Goal: Information Seeking & Learning: Understand process/instructions

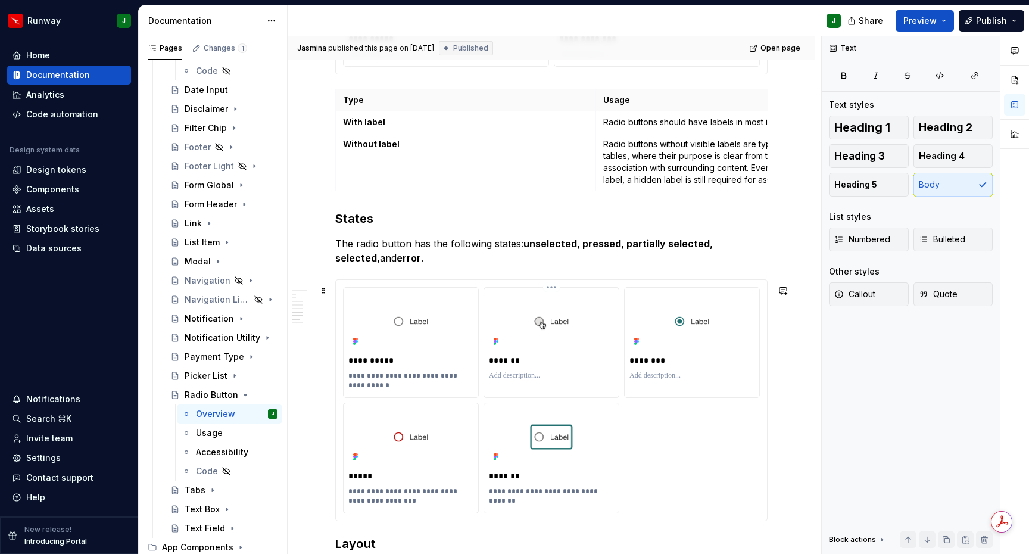
scroll to position [1258, 0]
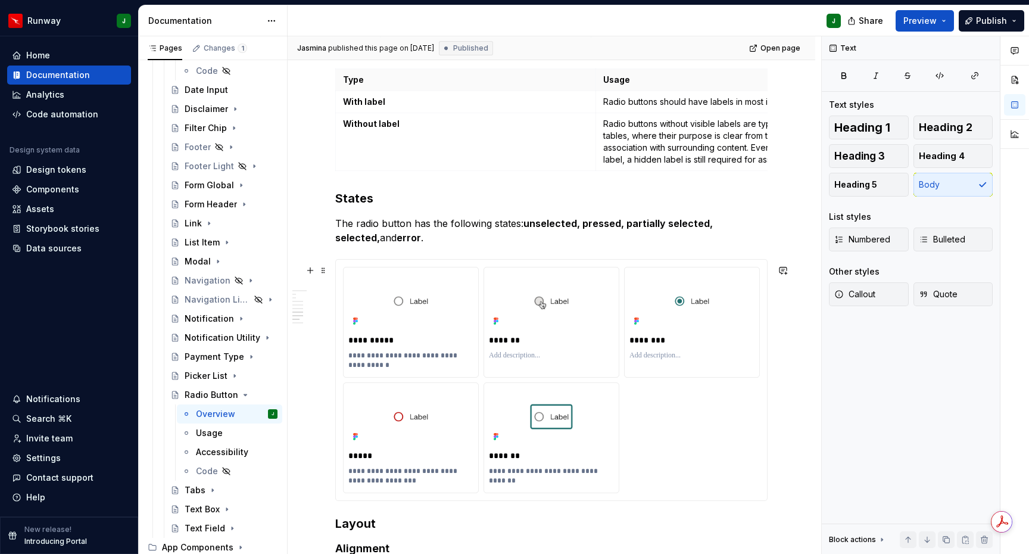
click at [747, 433] on div "**********" at bounding box center [551, 380] width 417 height 226
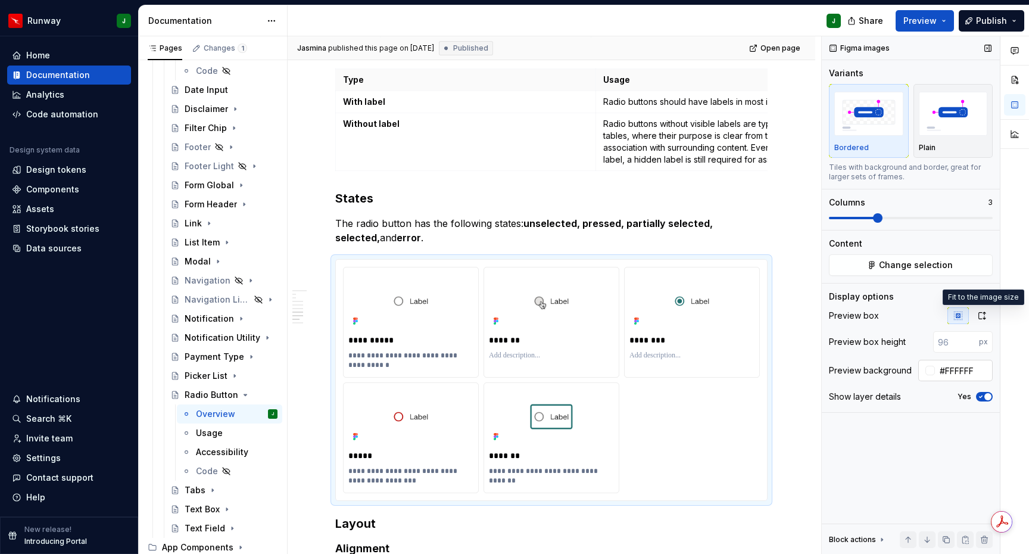
drag, startPoint x: 985, startPoint y: 320, endPoint x: 980, endPoint y: 345, distance: 25.0
click at [985, 320] on button "button" at bounding box center [981, 315] width 21 height 17
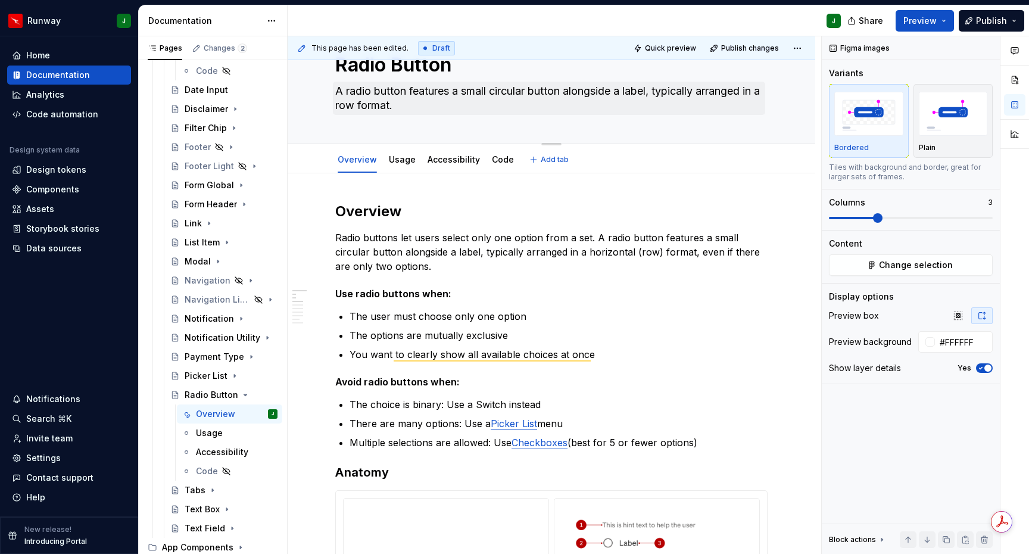
scroll to position [0, 0]
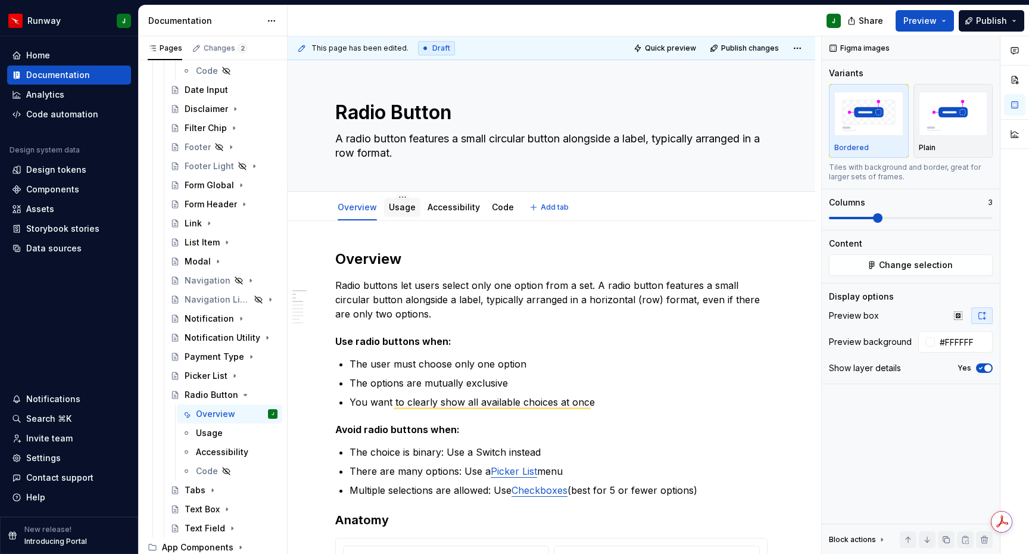
click at [401, 212] on div "Usage" at bounding box center [402, 207] width 27 height 12
click at [397, 207] on link "Usage" at bounding box center [402, 207] width 27 height 10
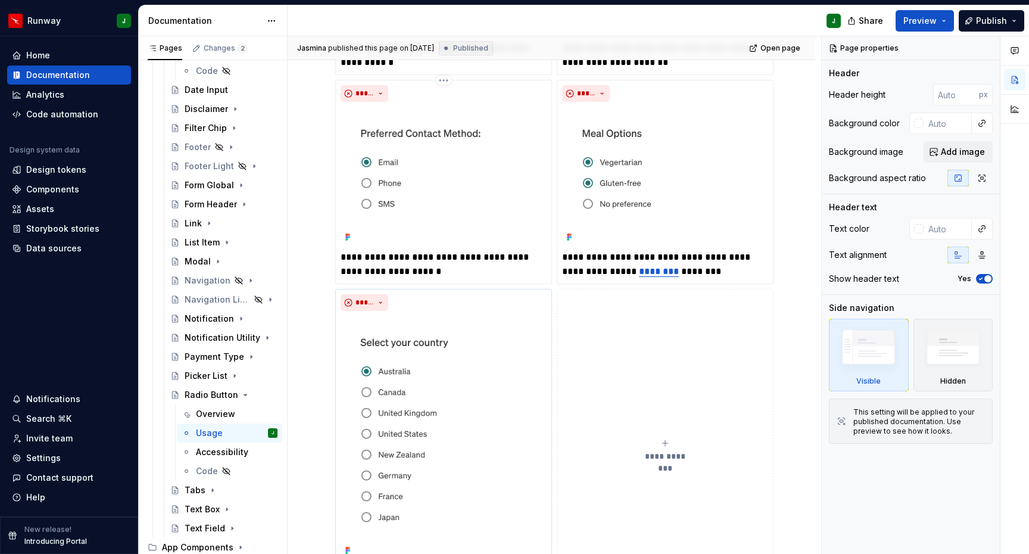
scroll to position [938, 0]
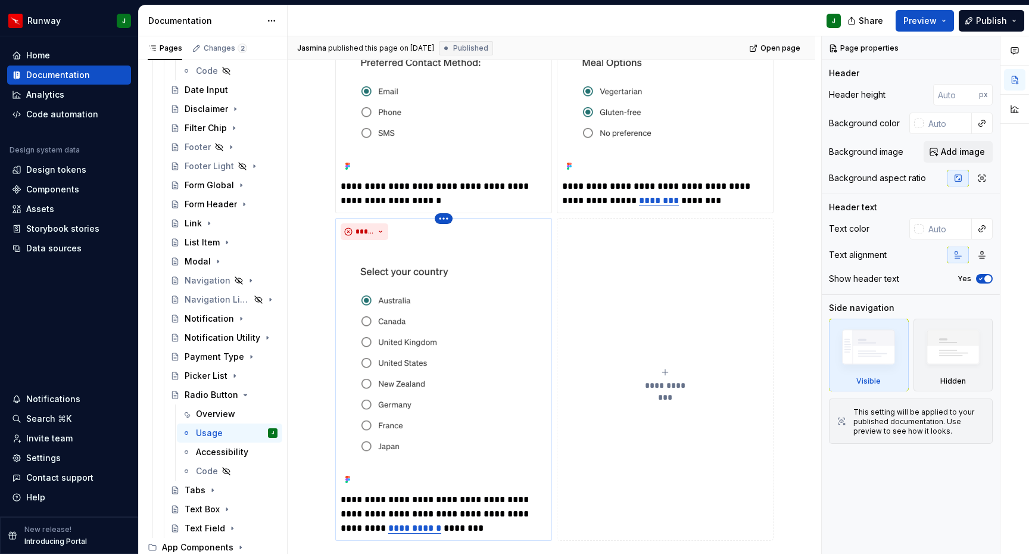
click at [445, 218] on html "Runway J Home Documentation Analytics Code automation Design system data Design…" at bounding box center [514, 277] width 1029 height 554
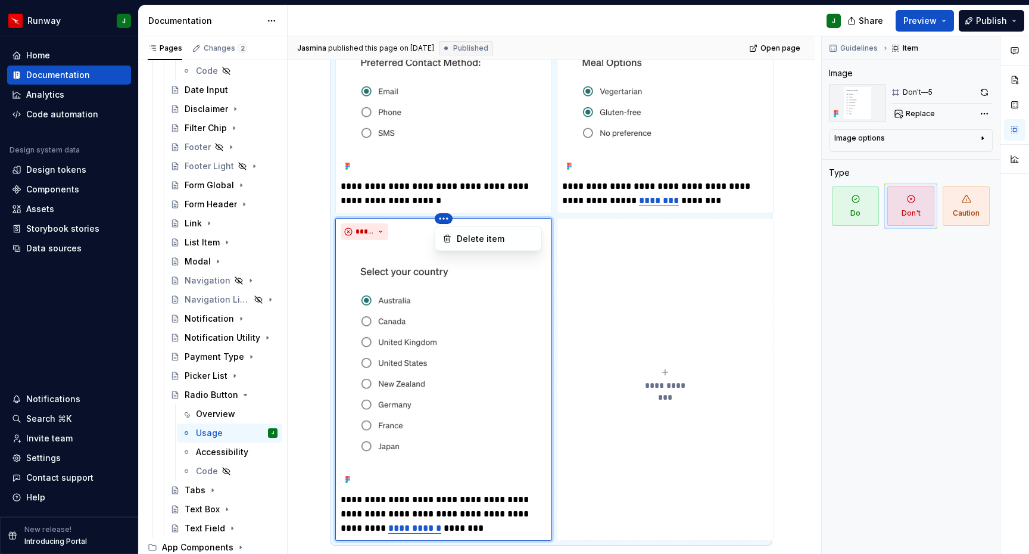
click at [438, 217] on html "Runway J Home Documentation Analytics Code automation Design system data Design…" at bounding box center [514, 277] width 1029 height 554
click at [984, 93] on button "button" at bounding box center [984, 92] width 17 height 17
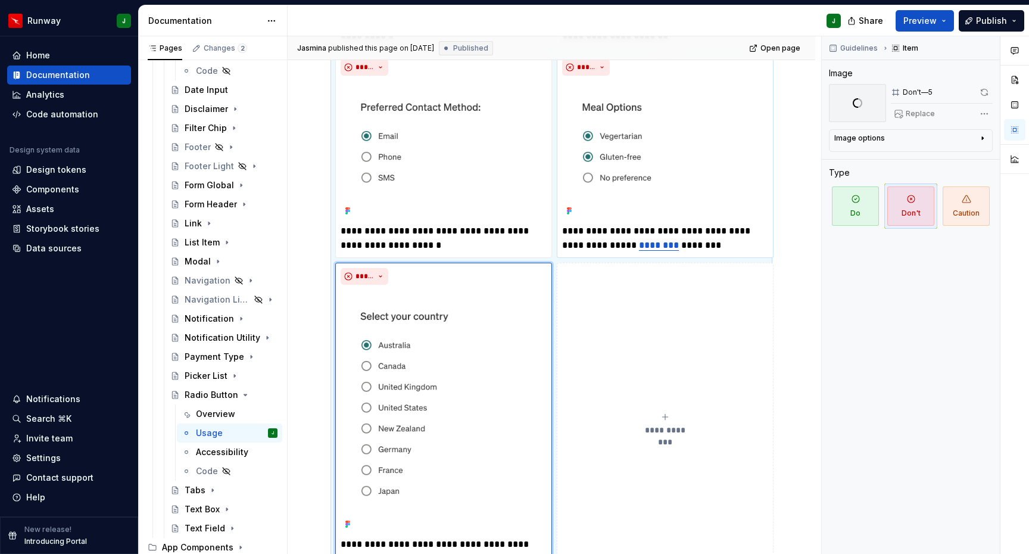
scroll to position [889, 0]
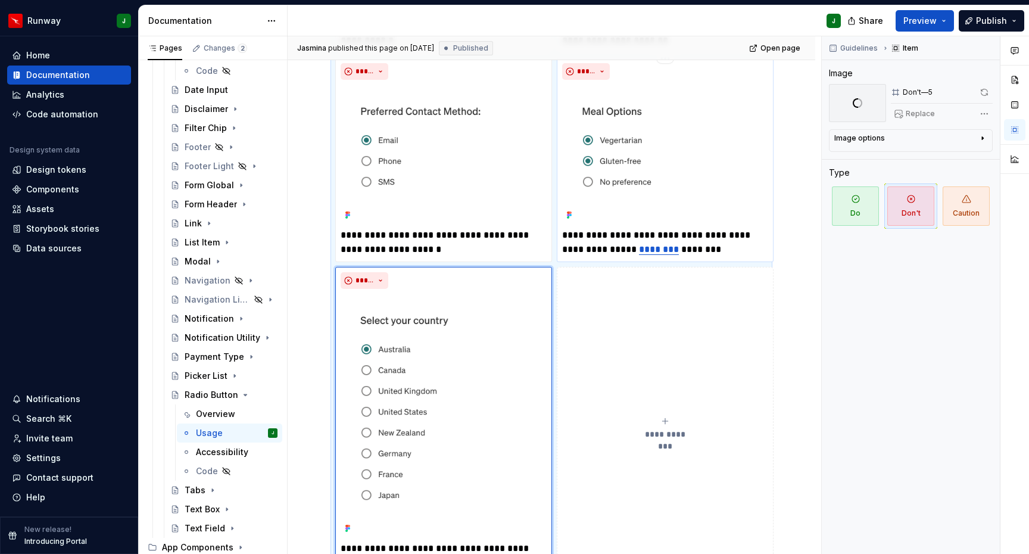
drag, startPoint x: 733, startPoint y: 151, endPoint x: 722, endPoint y: 147, distance: 12.4
click at [733, 151] on img at bounding box center [665, 154] width 206 height 139
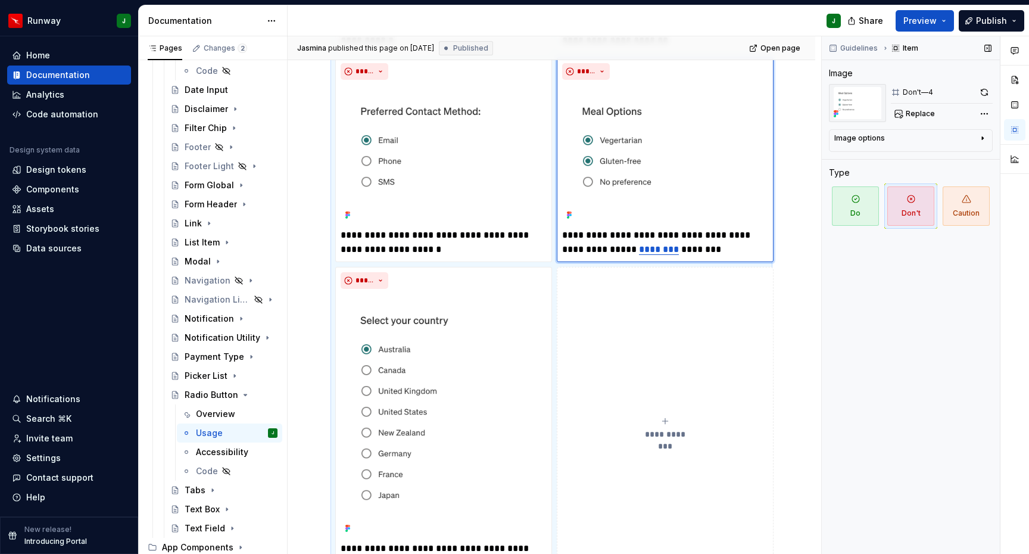
drag, startPoint x: 987, startPoint y: 90, endPoint x: 911, endPoint y: 92, distance: 76.2
click at [986, 90] on button "button" at bounding box center [984, 92] width 17 height 17
click at [539, 109] on img "To enrich screen reader interactions, please activate Accessibility in Grammarl…" at bounding box center [444, 154] width 206 height 139
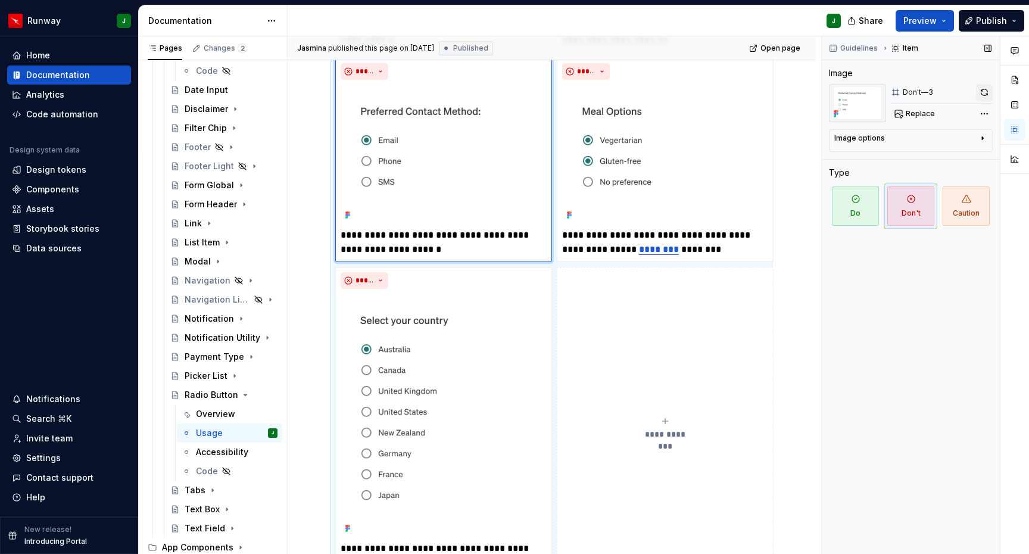
click at [989, 94] on button "button" at bounding box center [984, 92] width 17 height 17
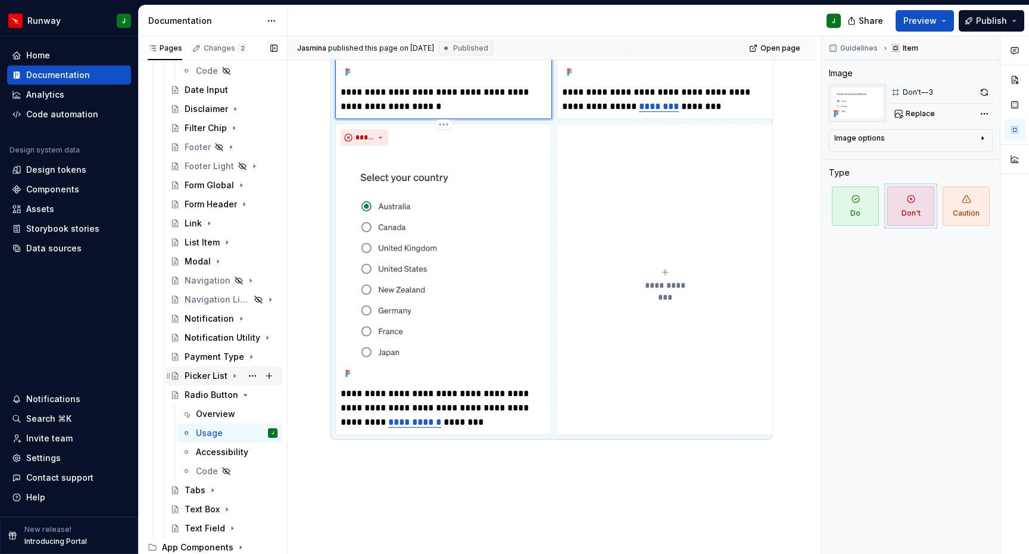
scroll to position [1031, 0]
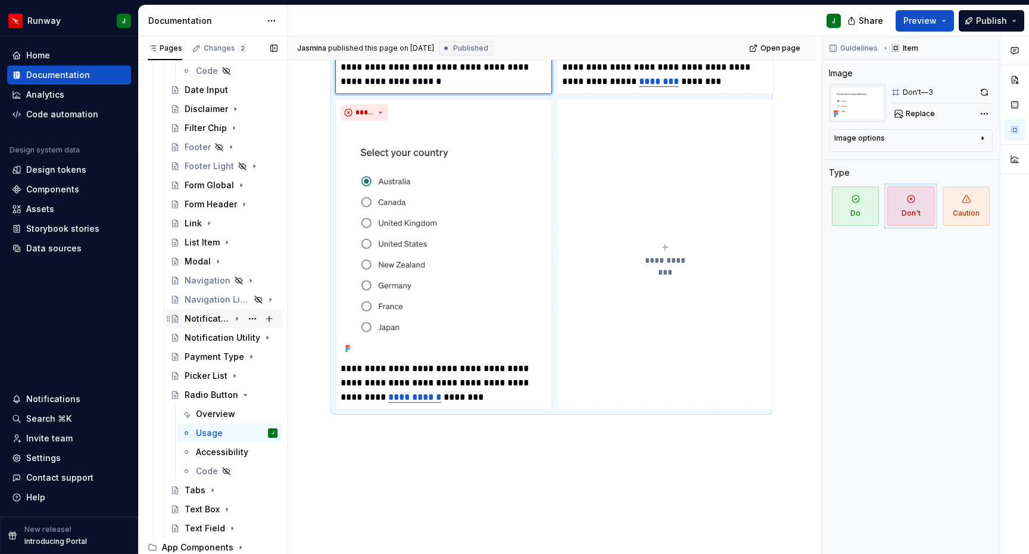
click at [241, 395] on icon "Page tree" at bounding box center [246, 395] width 10 height 10
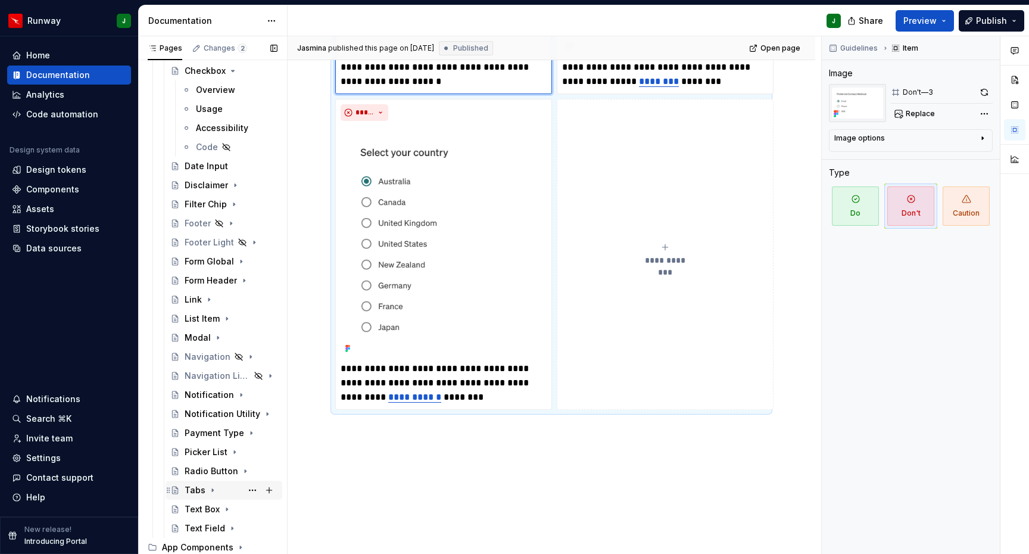
click at [219, 489] on div "Tabs" at bounding box center [231, 490] width 93 height 17
click at [220, 510] on div "Overview" at bounding box center [215, 509] width 39 height 12
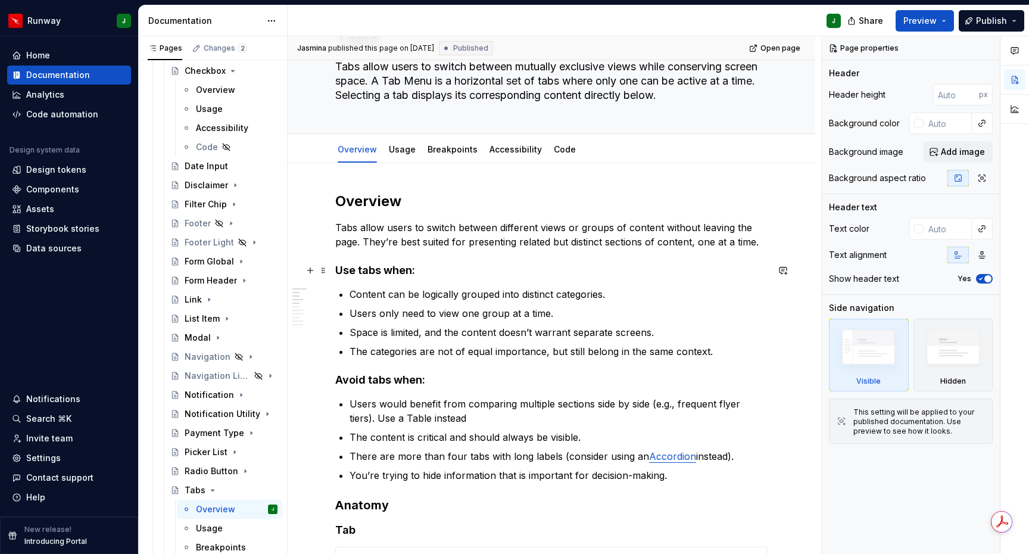
click at [367, 276] on h4 "Use tabs when:" at bounding box center [551, 270] width 432 height 14
click at [367, 275] on h4 "Use tabs when:" at bounding box center [551, 270] width 432 height 14
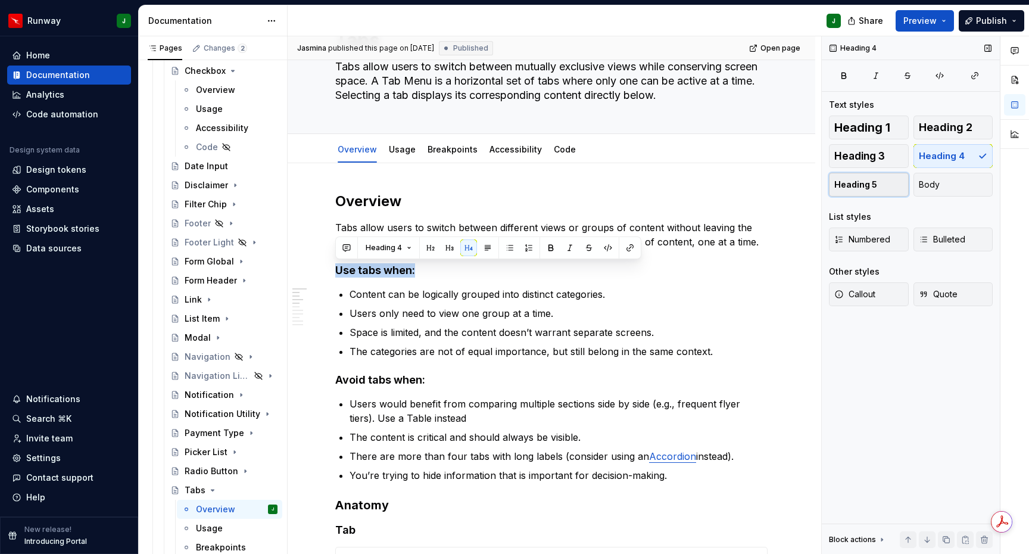
click at [866, 183] on span "Heading 5" at bounding box center [855, 185] width 43 height 12
click at [354, 379] on h4 "Avoid tabs when:" at bounding box center [551, 380] width 432 height 14
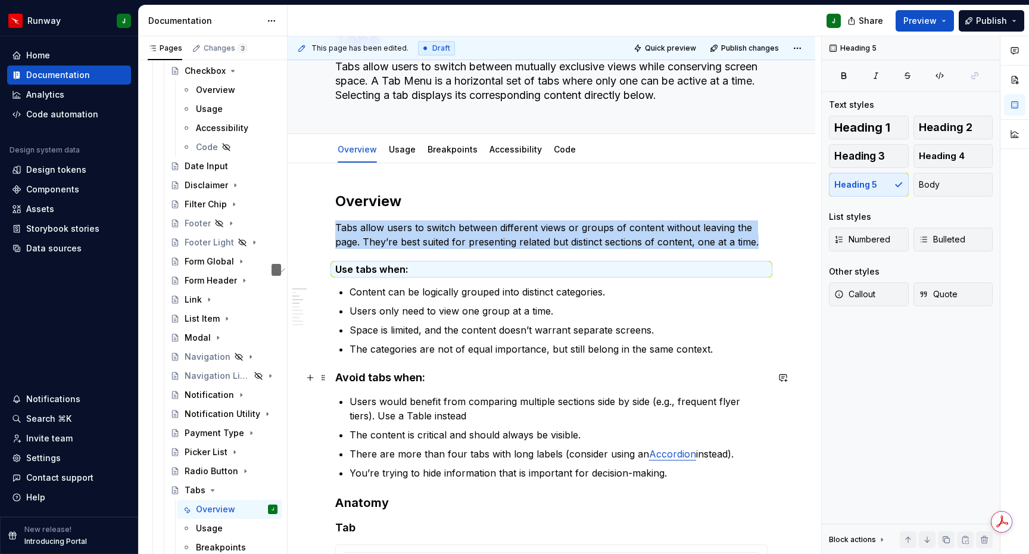
click at [354, 379] on h4 "Avoid tabs when:" at bounding box center [551, 377] width 432 height 14
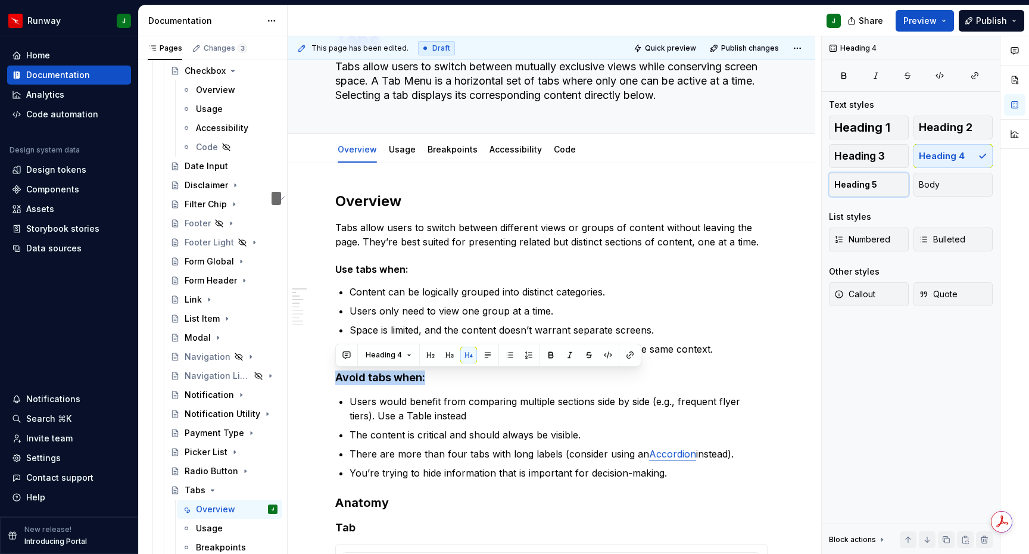
drag, startPoint x: 875, startPoint y: 186, endPoint x: 429, endPoint y: 172, distance: 446.1
click at [874, 186] on span "Heading 5" at bounding box center [855, 185] width 43 height 12
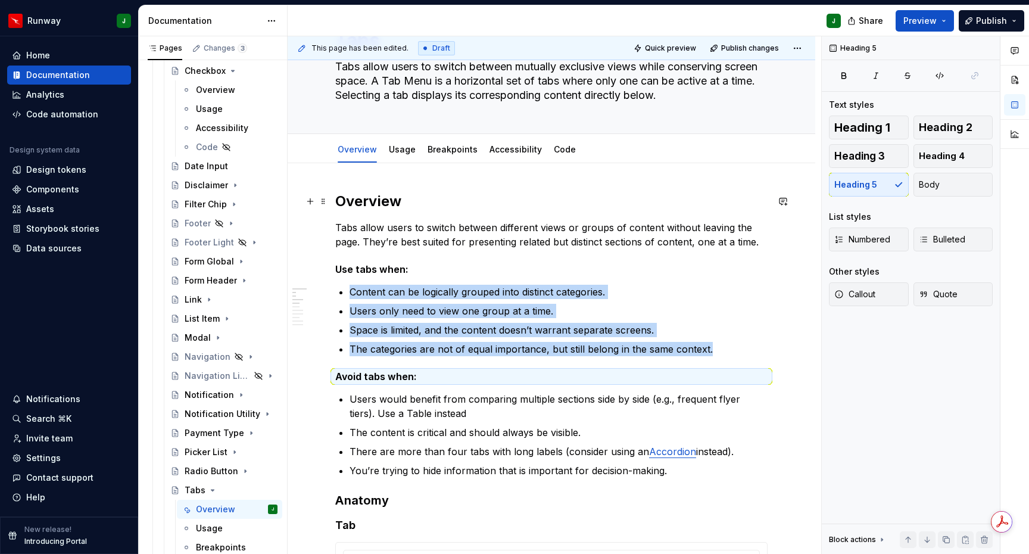
click at [366, 203] on h2 "Overview" at bounding box center [551, 201] width 432 height 19
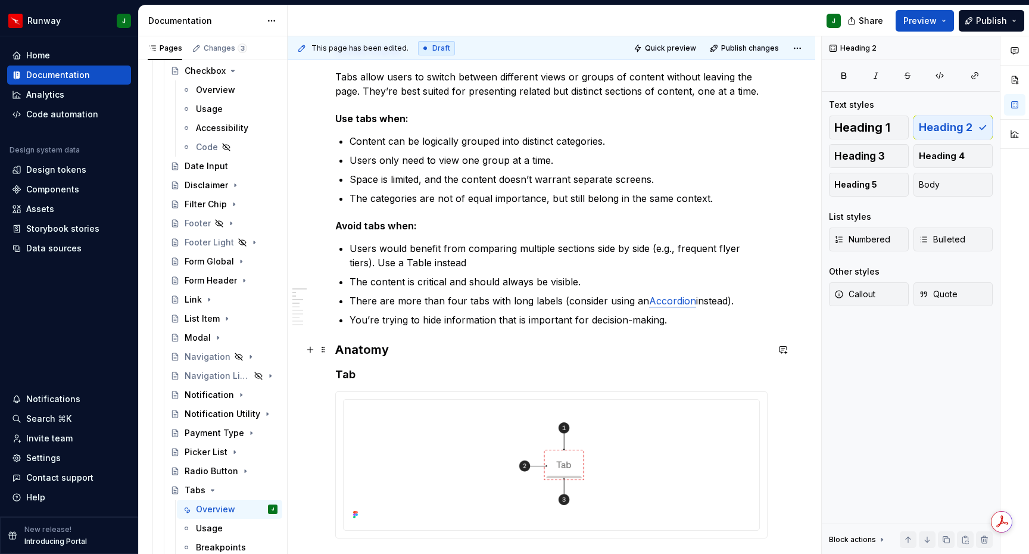
click at [361, 349] on h3 "Anatomy" at bounding box center [551, 349] width 432 height 17
click at [348, 373] on h4 "Tab" at bounding box center [551, 374] width 432 height 14
click at [342, 373] on h4 "Tab" at bounding box center [551, 374] width 432 height 14
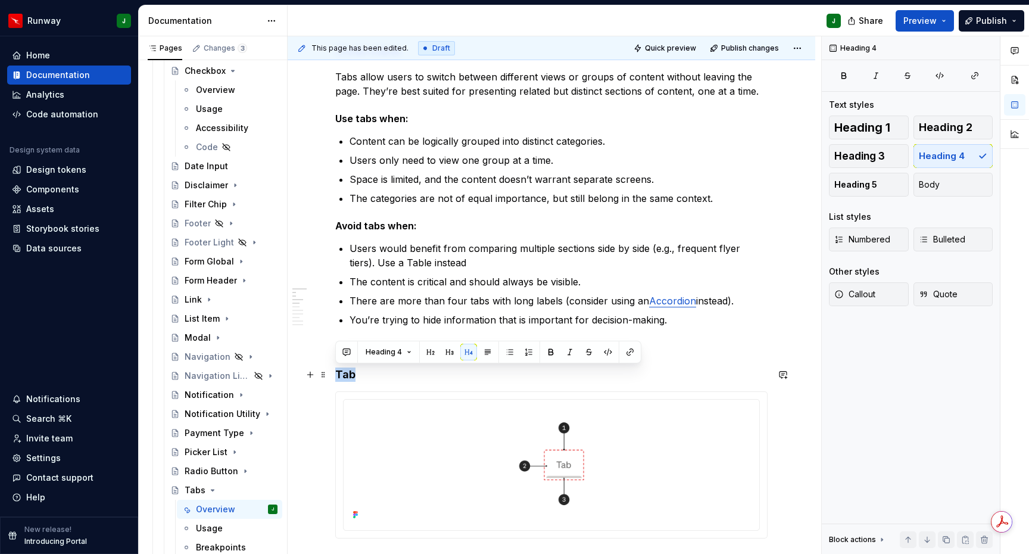
click at [342, 373] on h4 "Tab" at bounding box center [551, 374] width 432 height 14
drag, startPoint x: 885, startPoint y: 185, endPoint x: 452, endPoint y: 339, distance: 459.6
click at [885, 185] on button "Heading 5" at bounding box center [869, 185] width 80 height 24
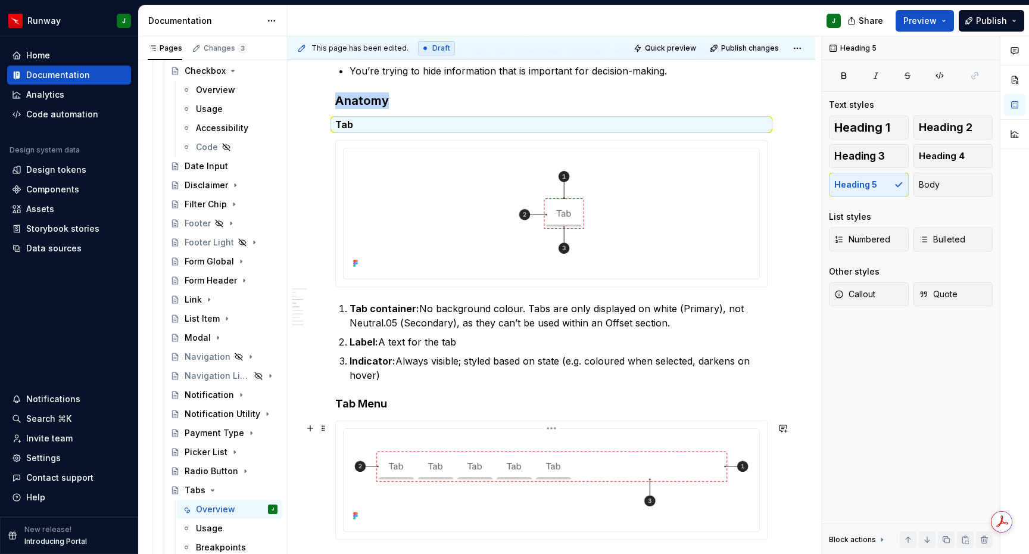
click at [361, 408] on h4 "Tab Menu" at bounding box center [551, 403] width 432 height 14
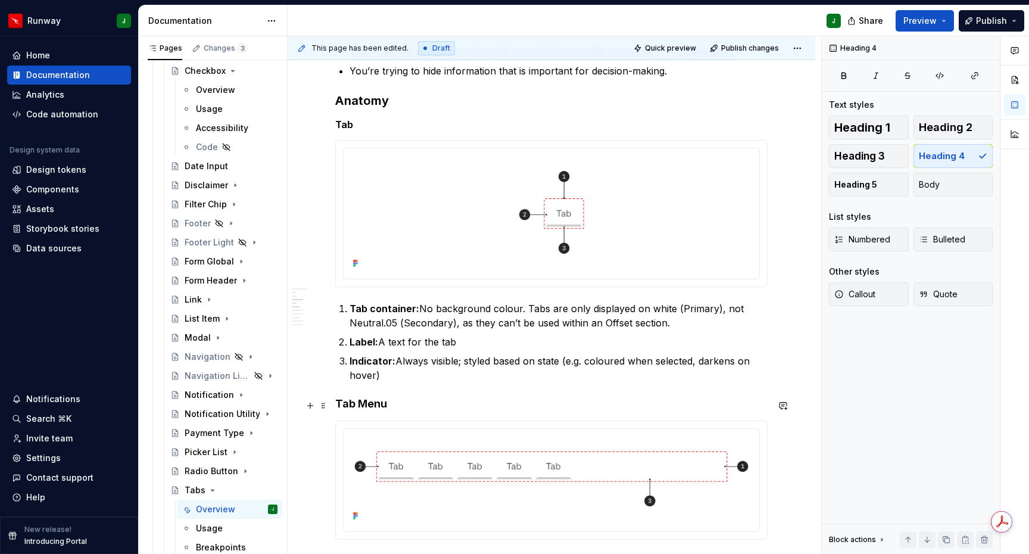
click at [361, 408] on h4 "Tab Menu" at bounding box center [551, 403] width 432 height 14
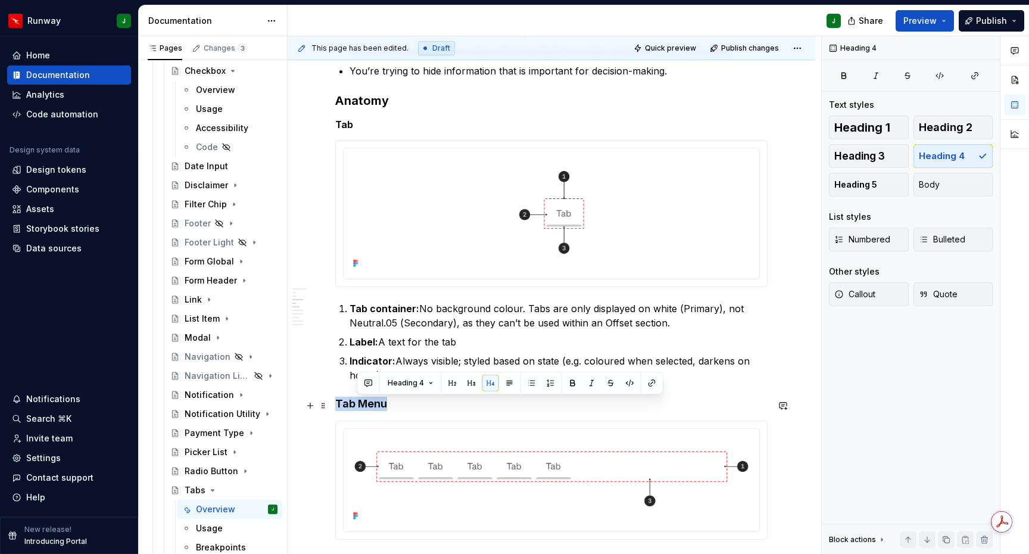
click at [361, 408] on h4 "Tab Menu" at bounding box center [551, 403] width 432 height 14
click at [851, 183] on span "Heading 5" at bounding box center [855, 185] width 43 height 12
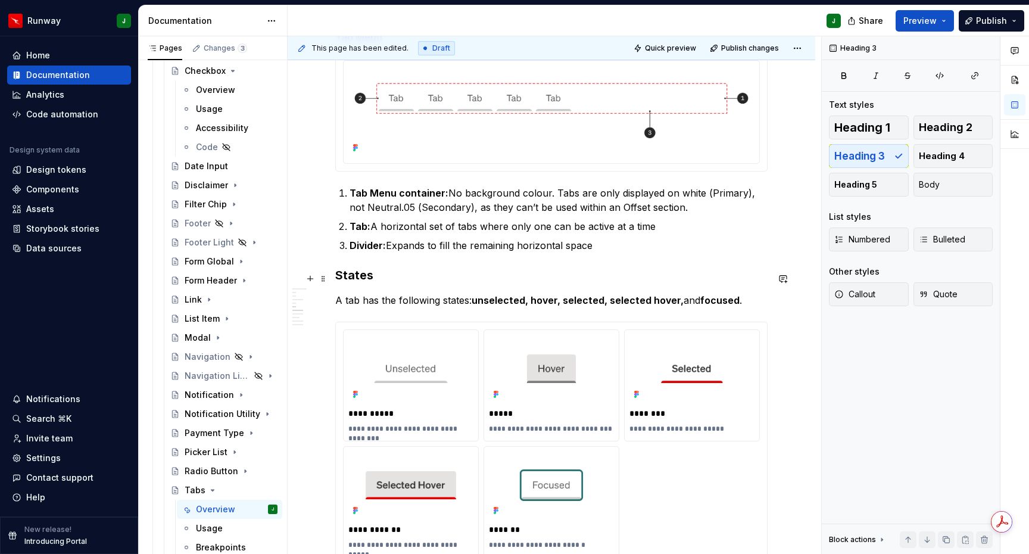
click at [356, 282] on h3 "States" at bounding box center [551, 275] width 432 height 17
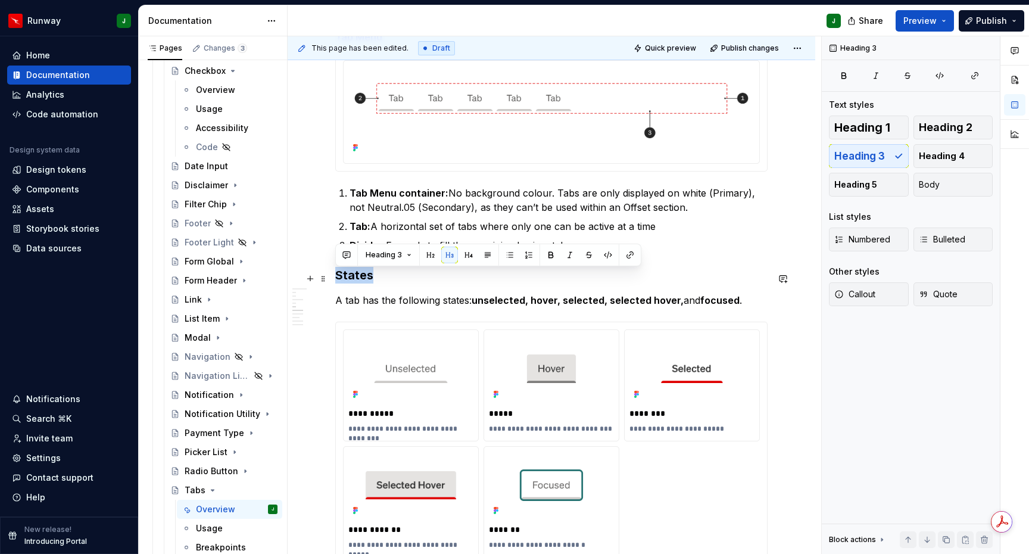
click at [413, 283] on h3 "States" at bounding box center [551, 275] width 432 height 17
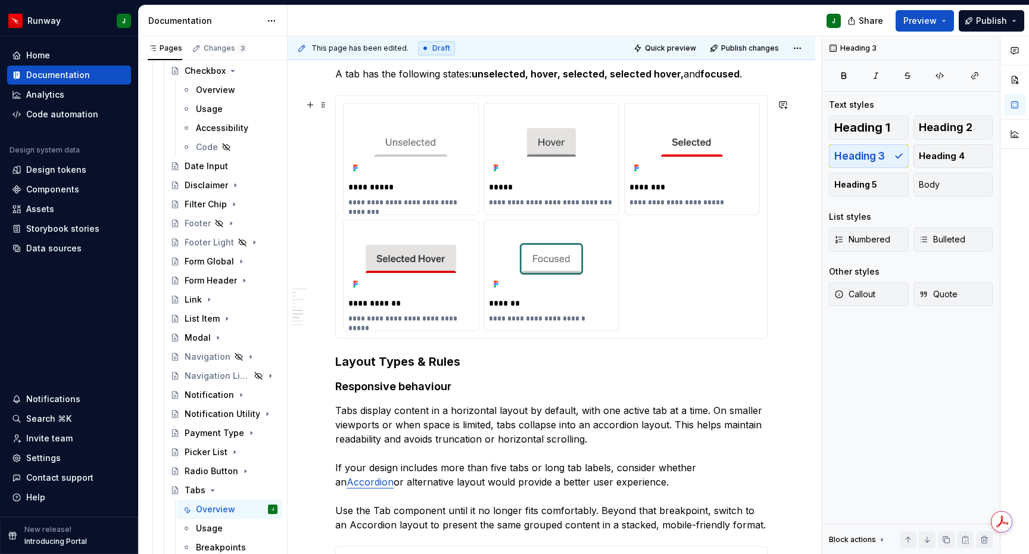
click at [698, 290] on div "**********" at bounding box center [551, 217] width 417 height 228
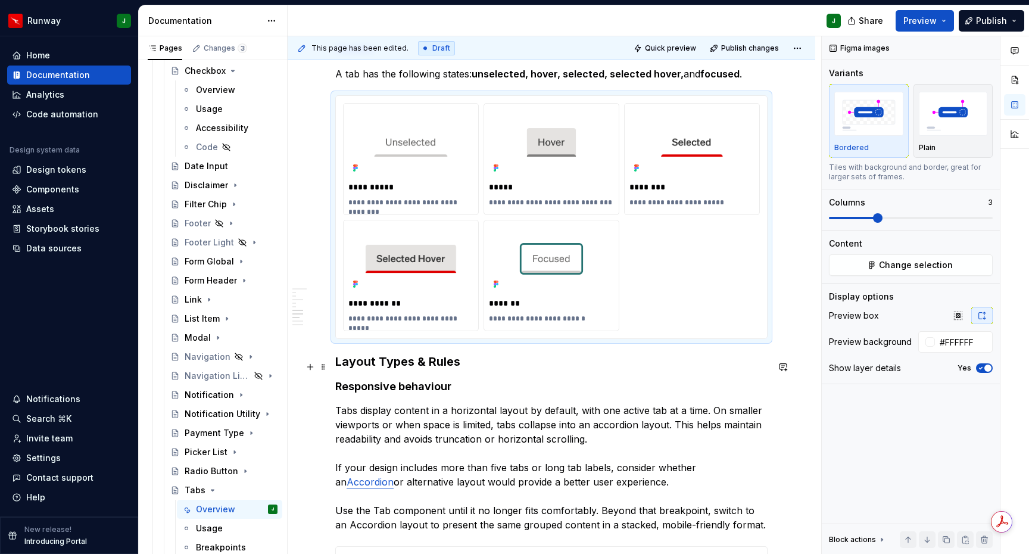
click at [349, 368] on h3 "Layout Types & Rules" at bounding box center [551, 361] width 432 height 17
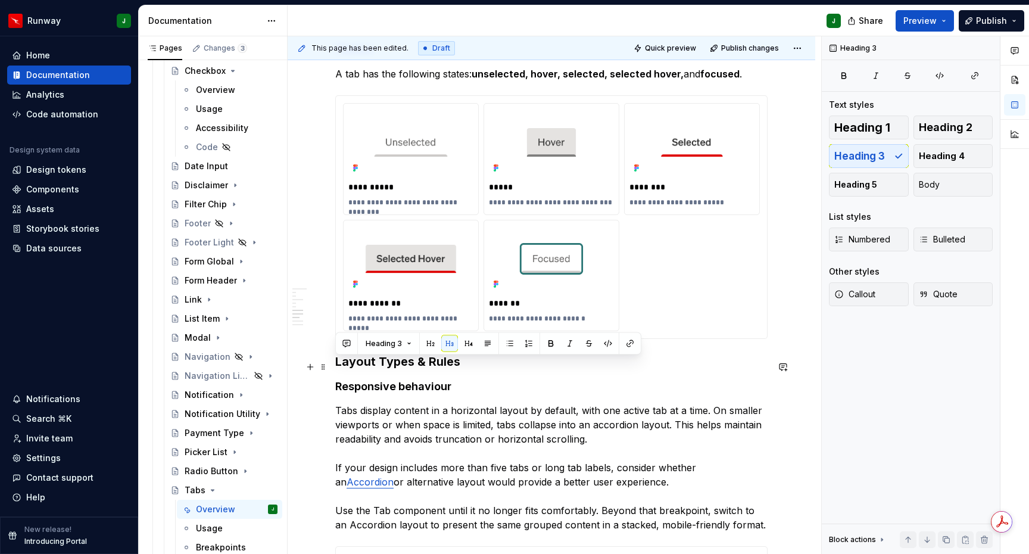
click at [349, 368] on h3 "Layout Types & Rules" at bounding box center [551, 361] width 432 height 17
click at [367, 389] on h4 "Responsive behaviour" at bounding box center [551, 386] width 432 height 14
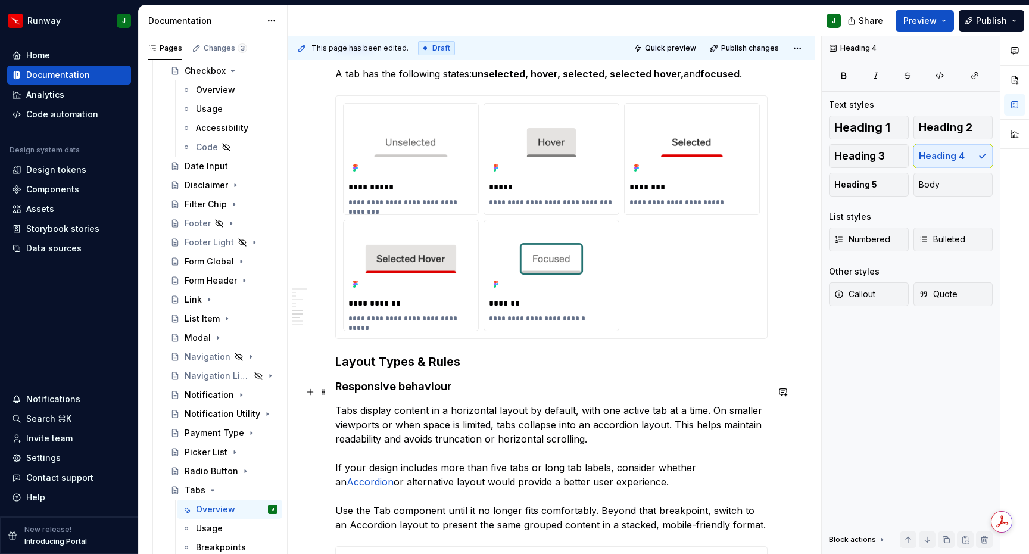
click at [367, 390] on h4 "Responsive behaviour" at bounding box center [551, 386] width 432 height 14
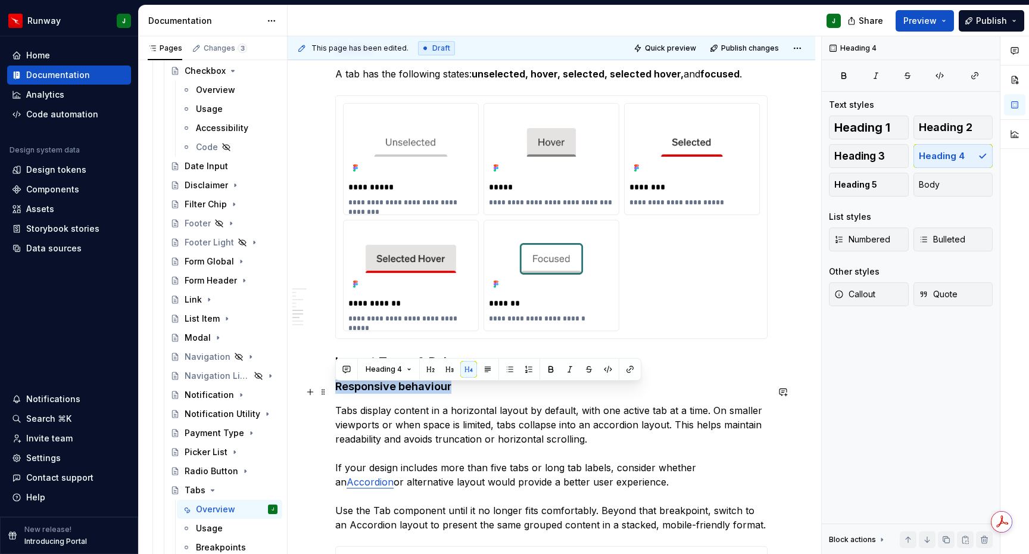
click at [367, 390] on h4 "Responsive behaviour" at bounding box center [551, 386] width 432 height 14
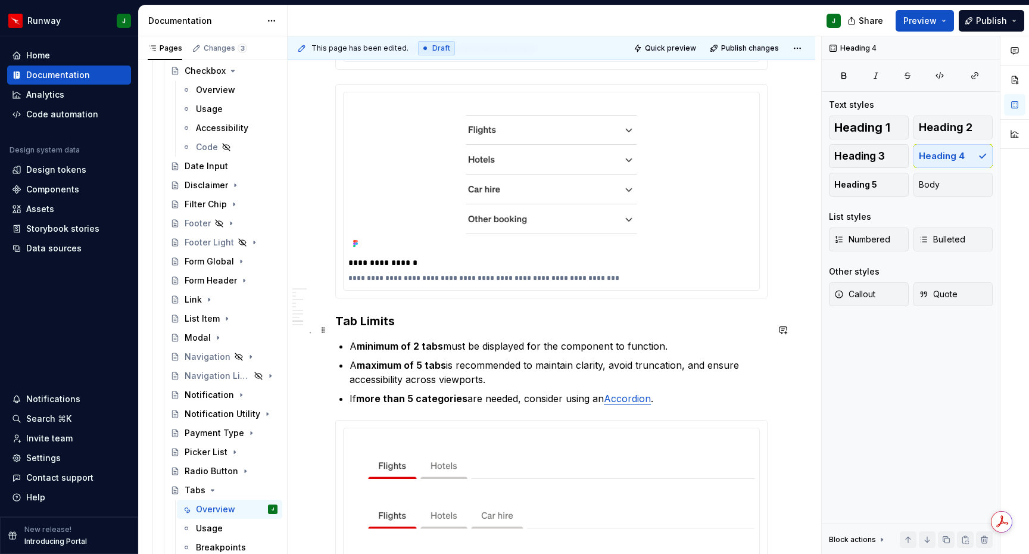
click at [367, 329] on h3 "Tab Limits" at bounding box center [551, 321] width 432 height 17
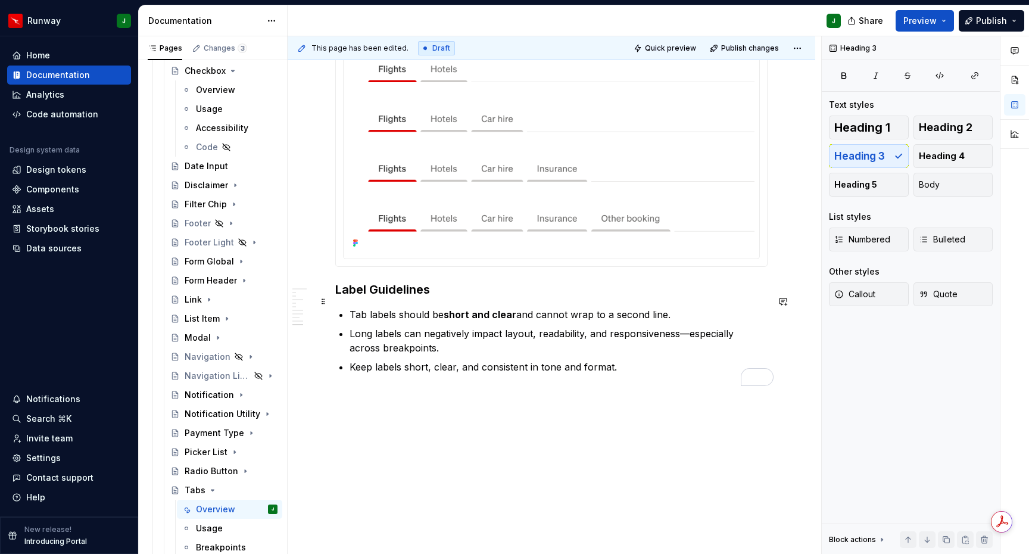
click at [420, 286] on h3 "Label Guidelines" at bounding box center [551, 289] width 432 height 17
click at [401, 289] on h3 "Label Guidelines" at bounding box center [551, 289] width 432 height 17
click at [458, 290] on h3 "Label Guidelines" at bounding box center [551, 289] width 432 height 17
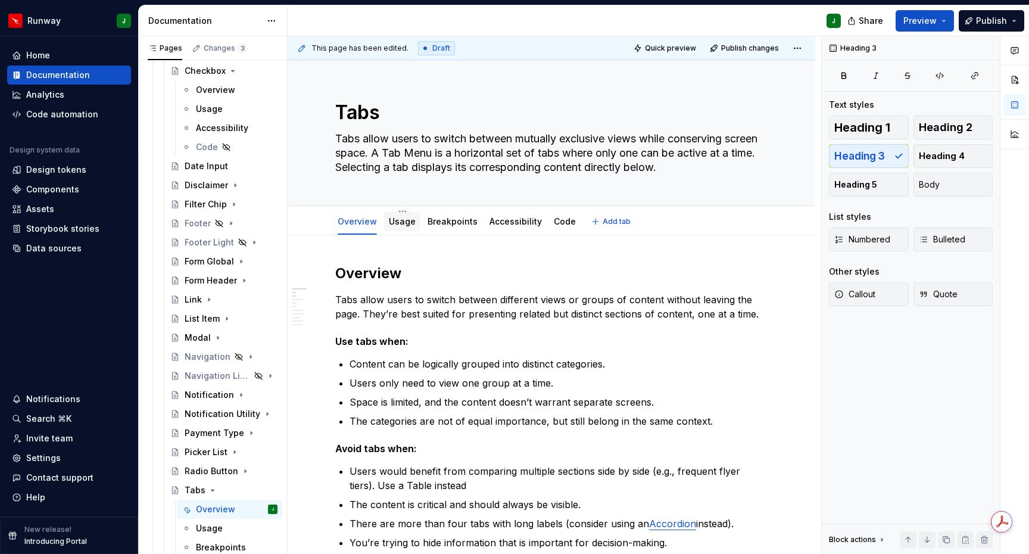
drag, startPoint x: 399, startPoint y: 223, endPoint x: 389, endPoint y: 219, distance: 10.2
click at [399, 223] on link "Usage" at bounding box center [402, 221] width 27 height 10
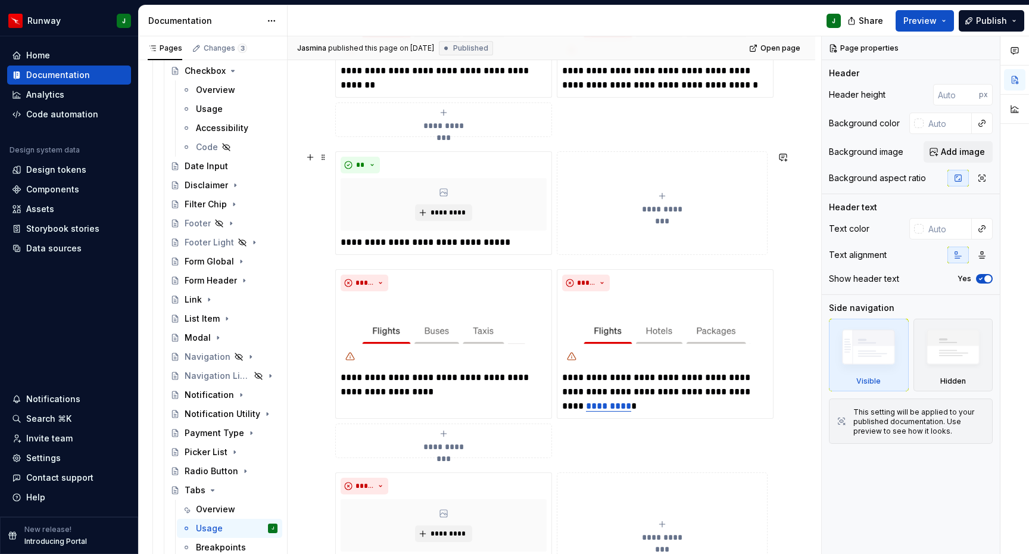
click at [554, 254] on div "**********" at bounding box center [551, 203] width 432 height 104
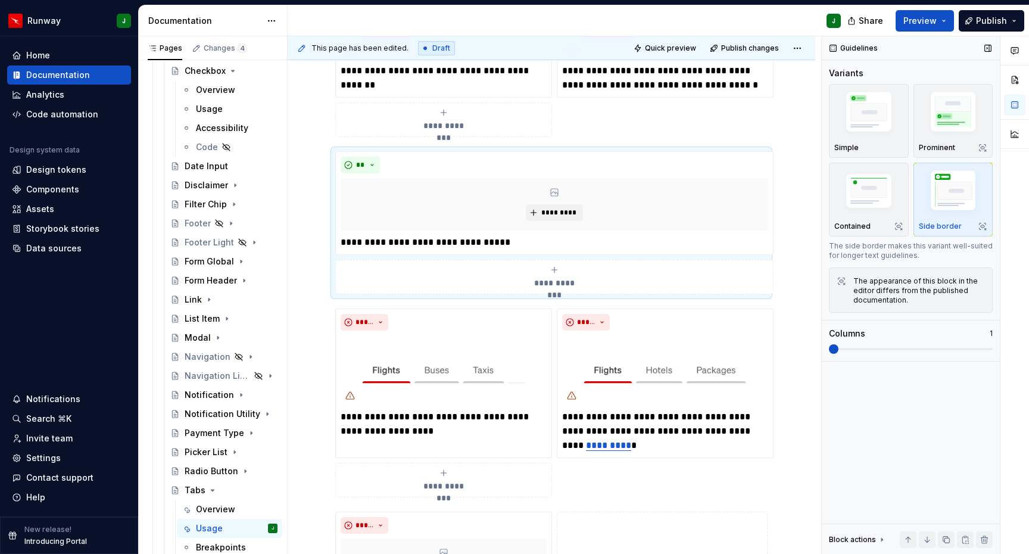
click at [838, 348] on span at bounding box center [834, 349] width 10 height 10
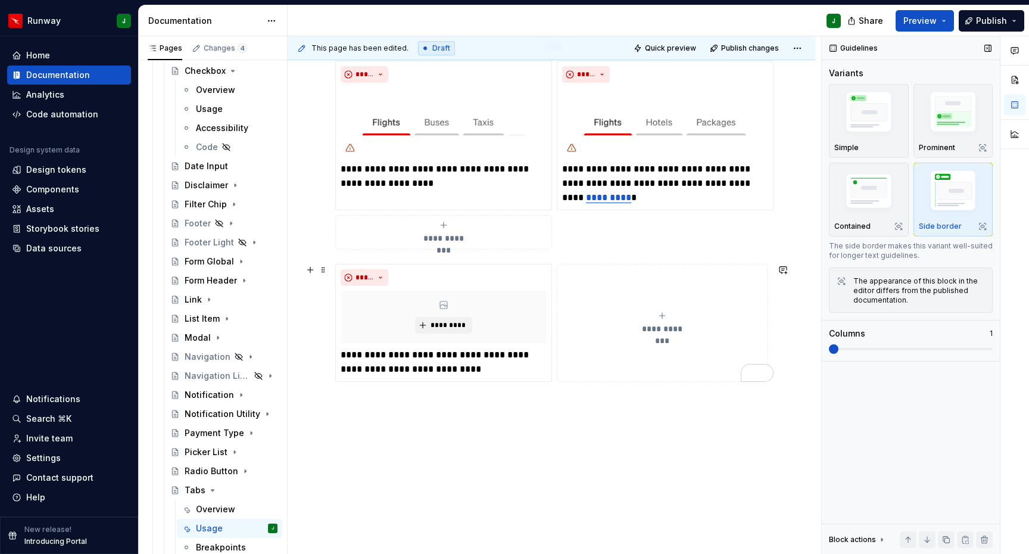
drag, startPoint x: 555, startPoint y: 382, endPoint x: 883, endPoint y: 363, distance: 329.1
click at [555, 382] on div "**********" at bounding box center [551, 323] width 432 height 118
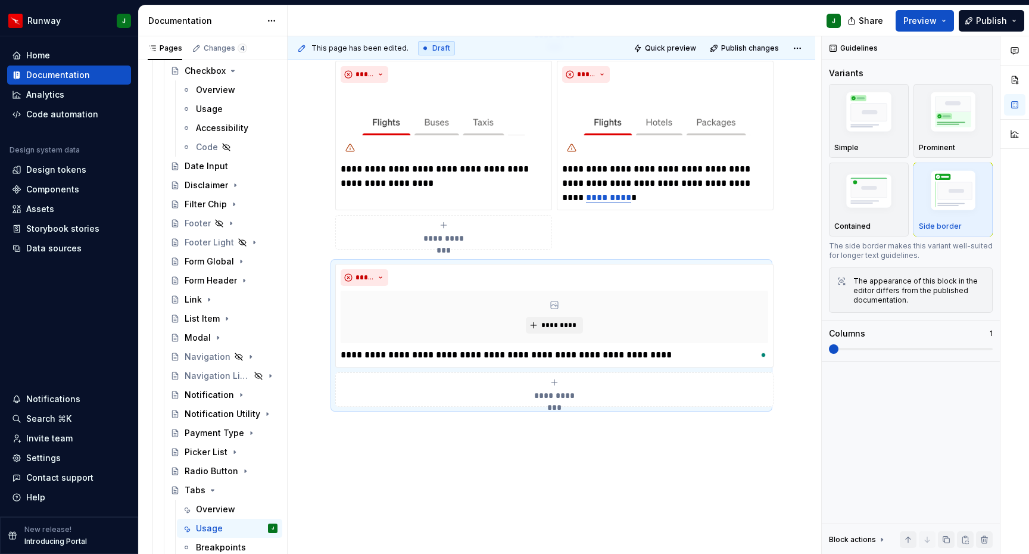
click at [864, 354] on div "Variants Simple Prominent Contained Side border The side border makes this vari…" at bounding box center [911, 213] width 164 height 293
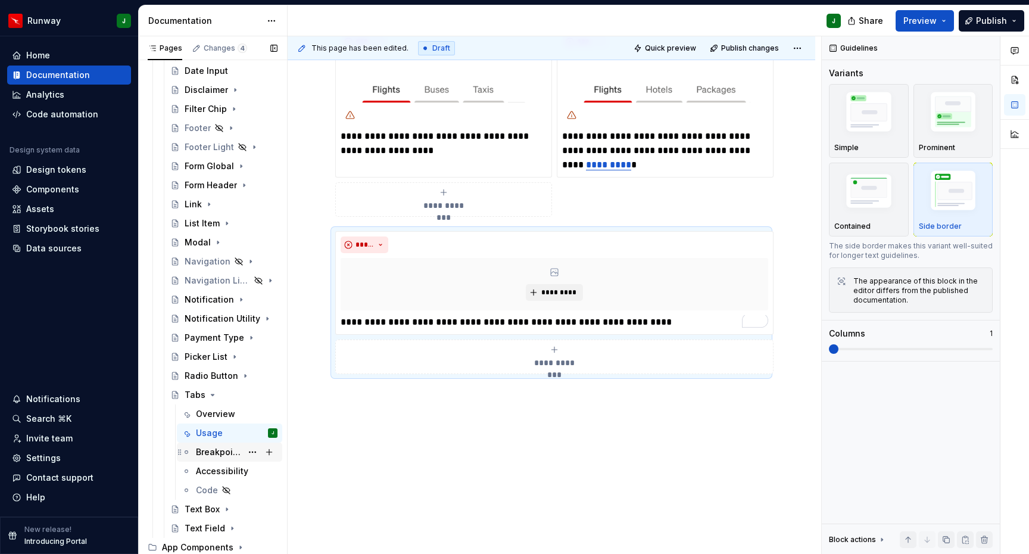
click at [240, 457] on div "Breakpoints" at bounding box center [219, 452] width 46 height 12
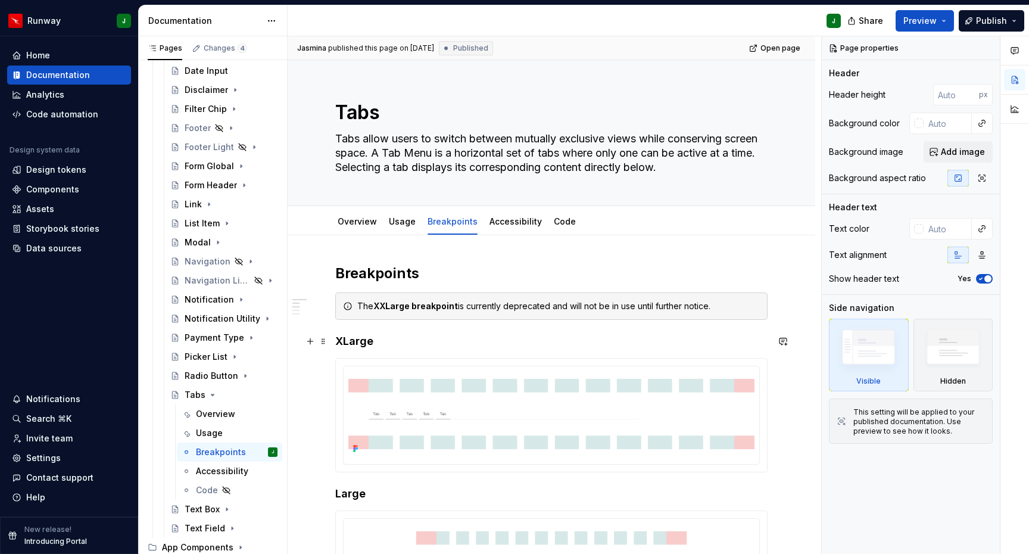
click at [347, 343] on h4 "XLarge" at bounding box center [551, 341] width 432 height 14
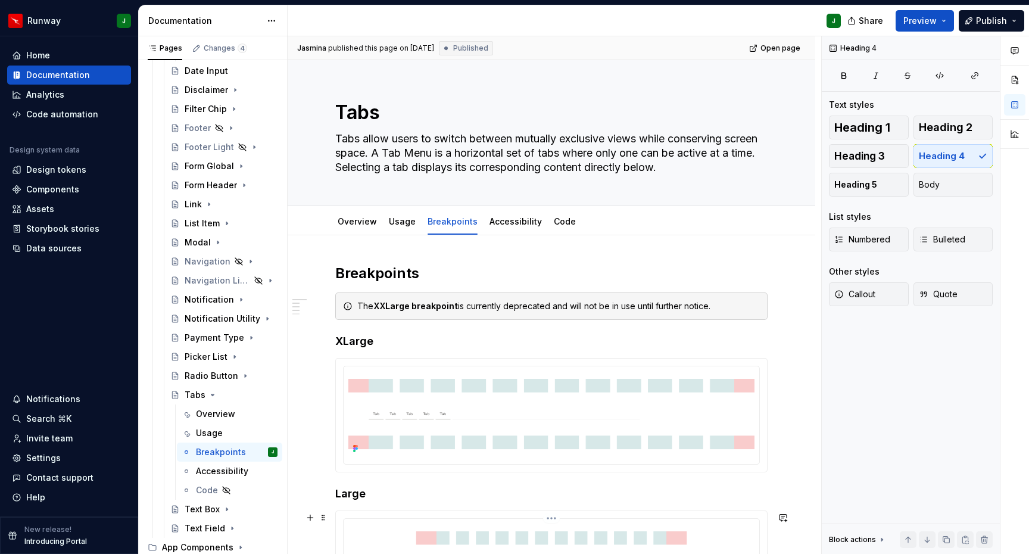
scroll to position [229, 0]
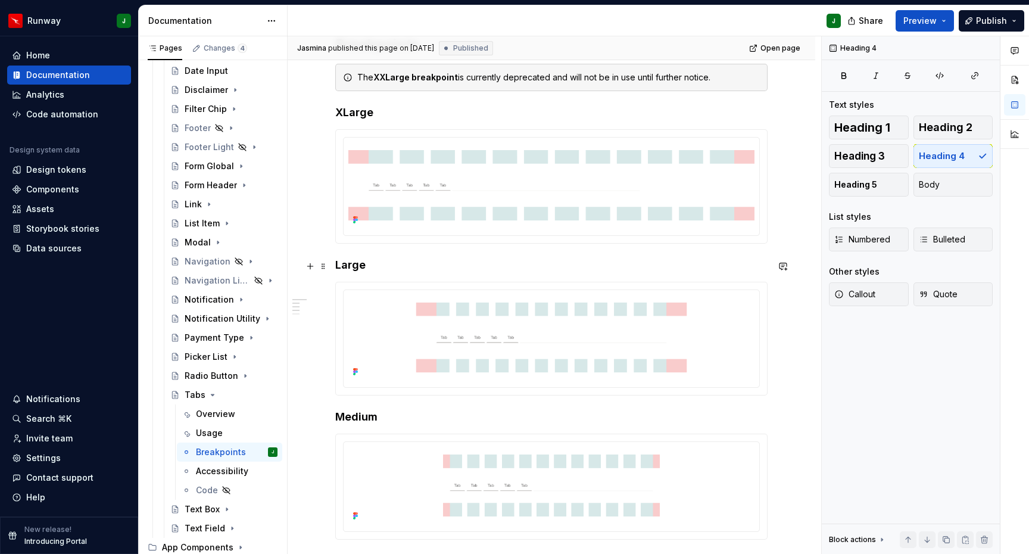
click at [355, 266] on h4 "Large" at bounding box center [551, 265] width 432 height 14
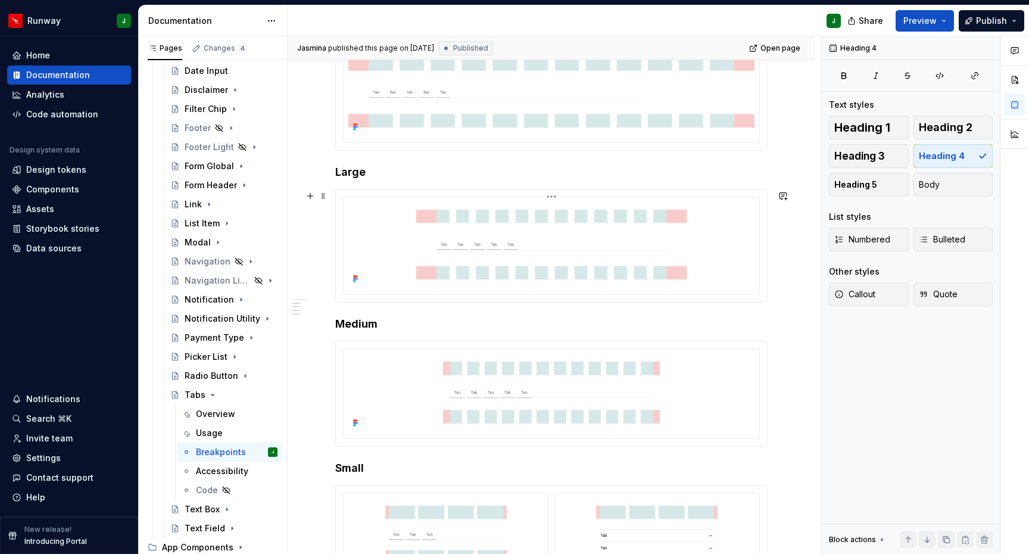
scroll to position [487, 0]
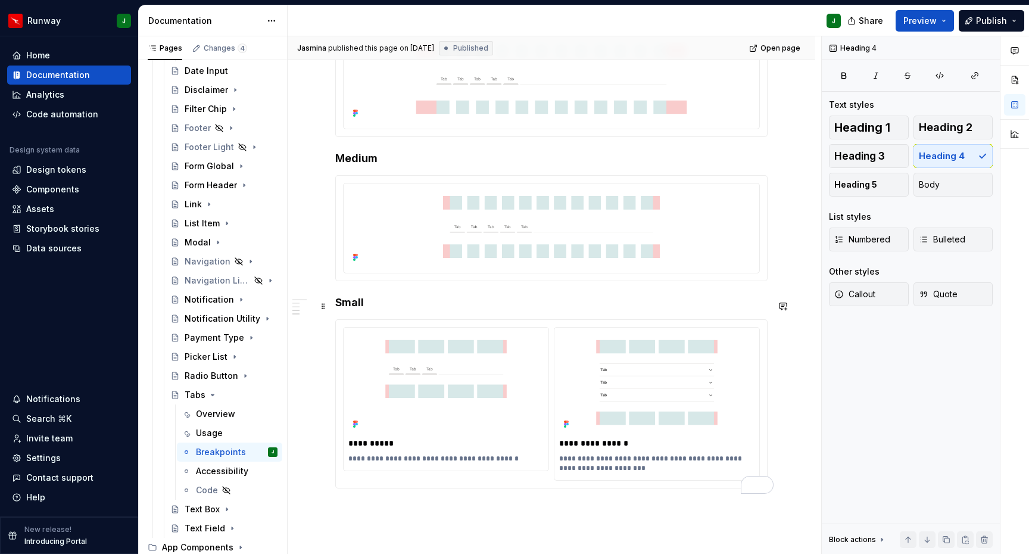
click at [349, 308] on h4 "Small" at bounding box center [551, 302] width 432 height 14
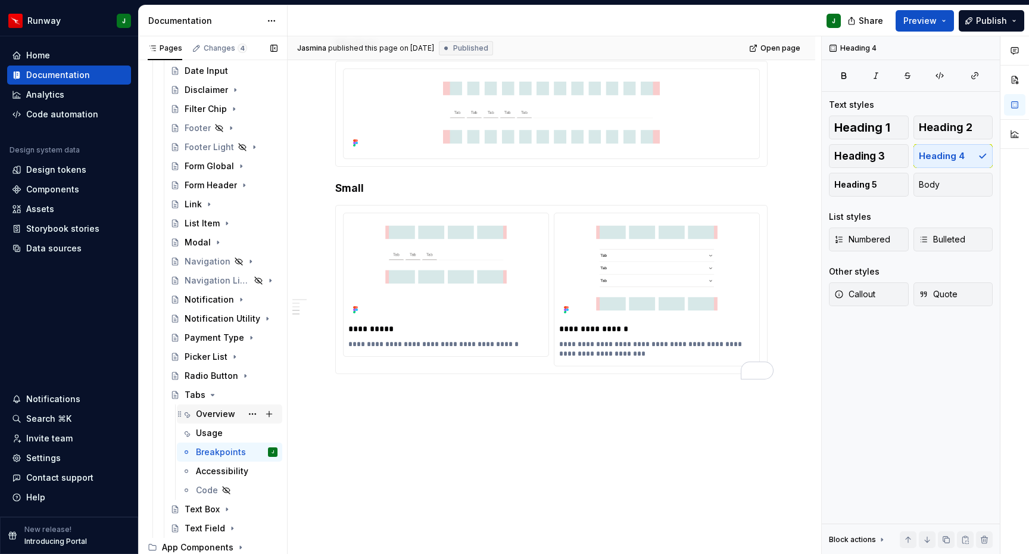
scroll to position [606, 0]
click at [211, 395] on icon "Page tree" at bounding box center [212, 394] width 3 height 1
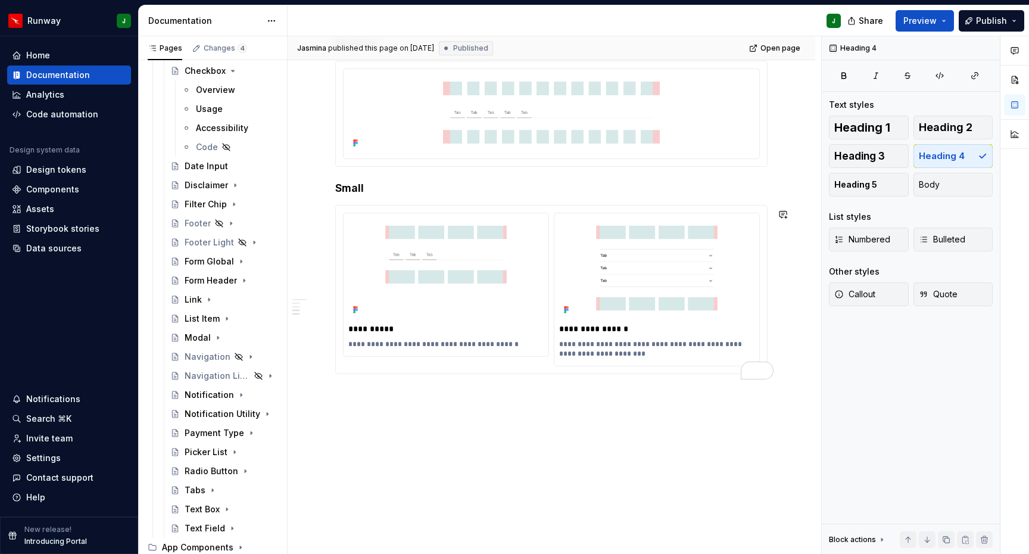
type textarea "*"
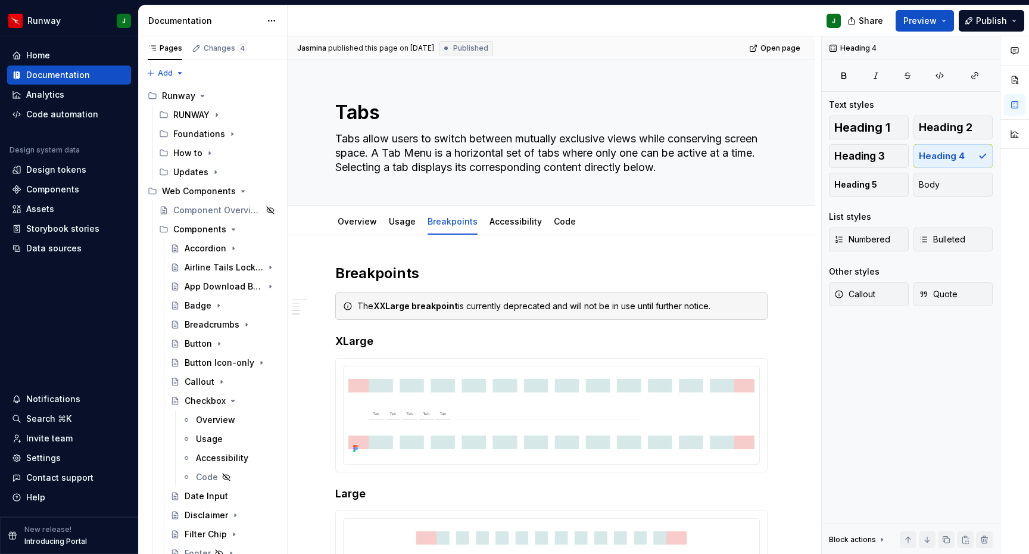
type textarea "*"
